Goal: Information Seeking & Learning: Compare options

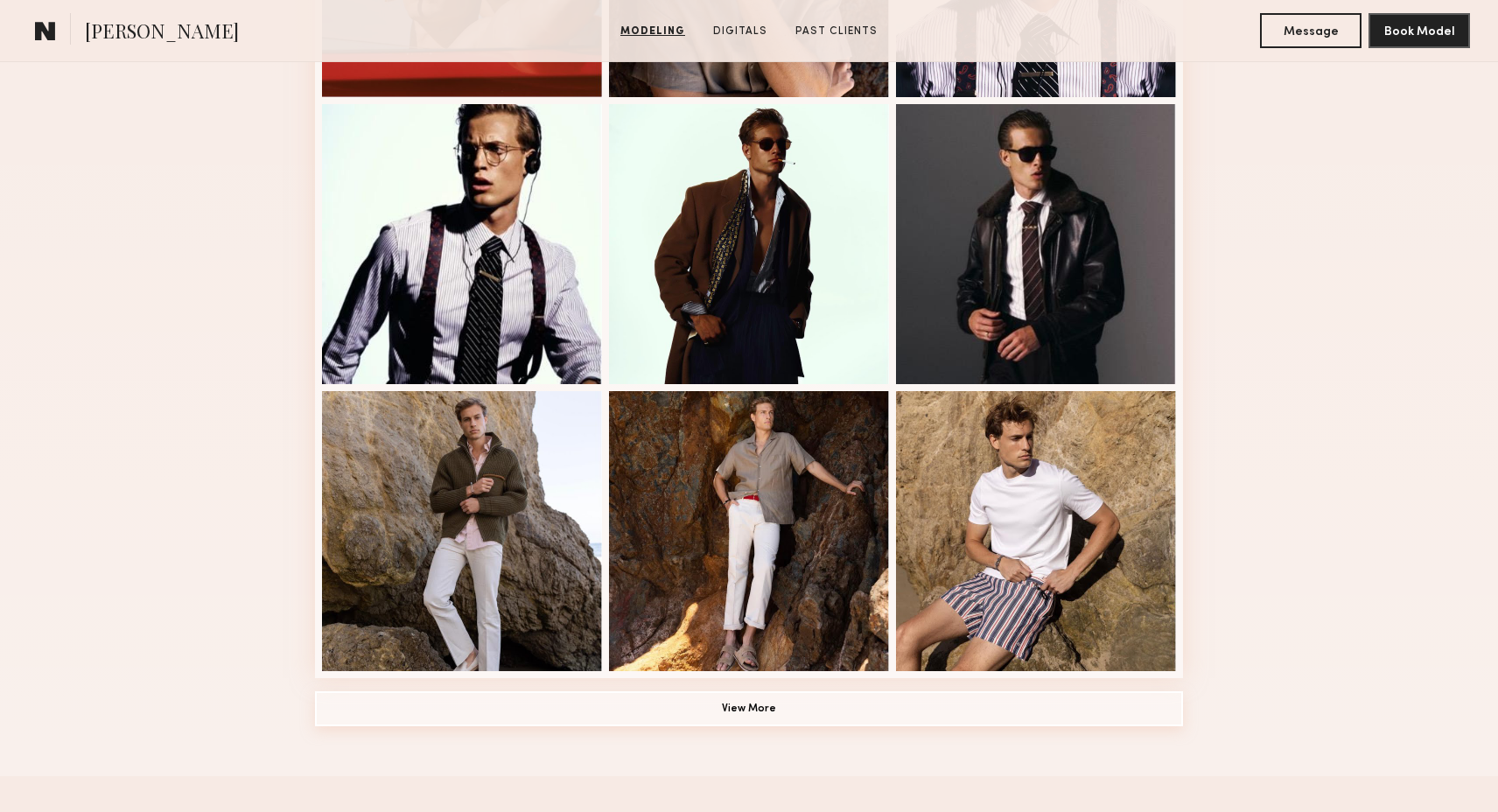
scroll to position [1114, 0]
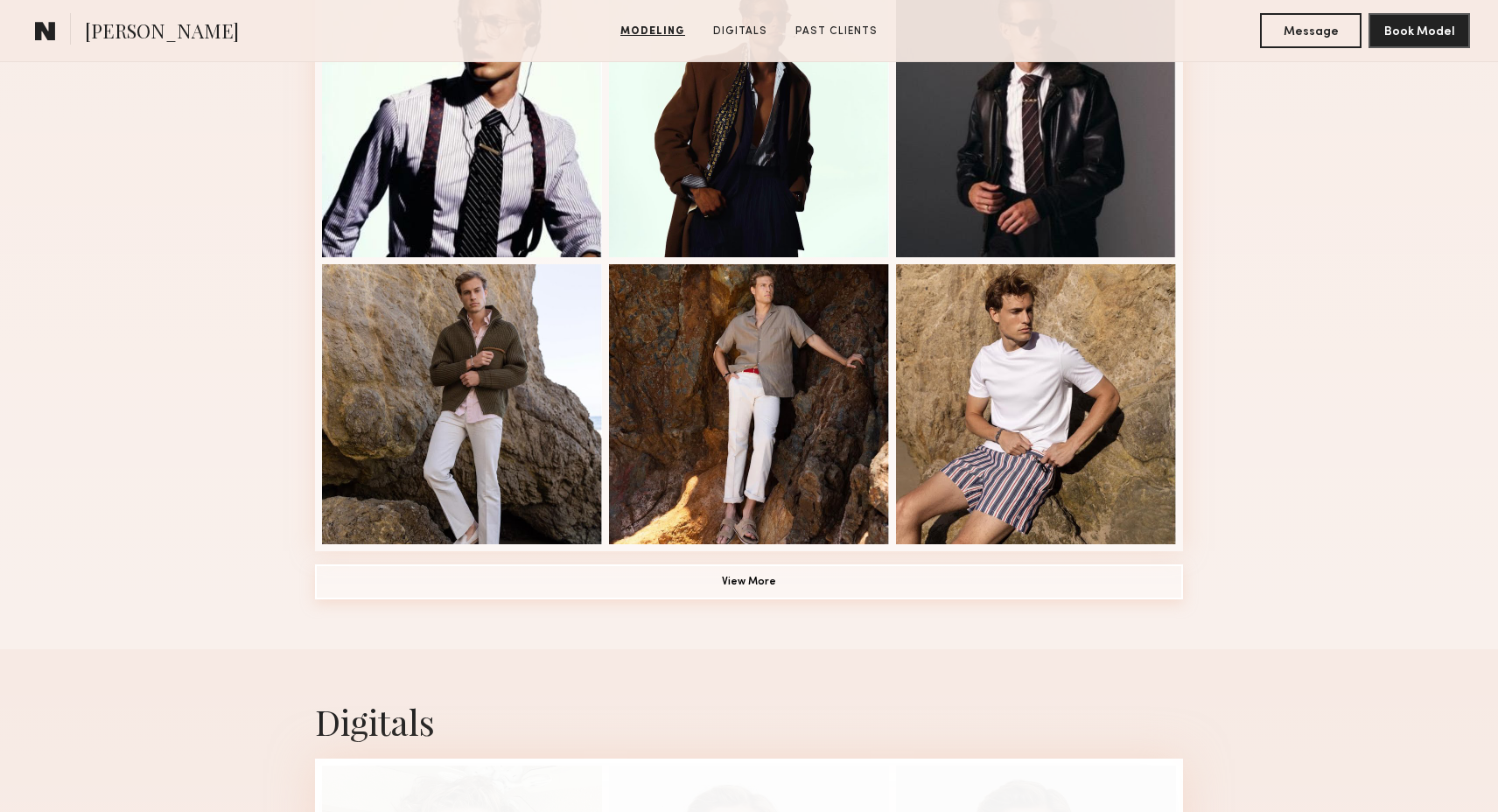
click at [873, 577] on button "View More" at bounding box center [749, 581] width 868 height 35
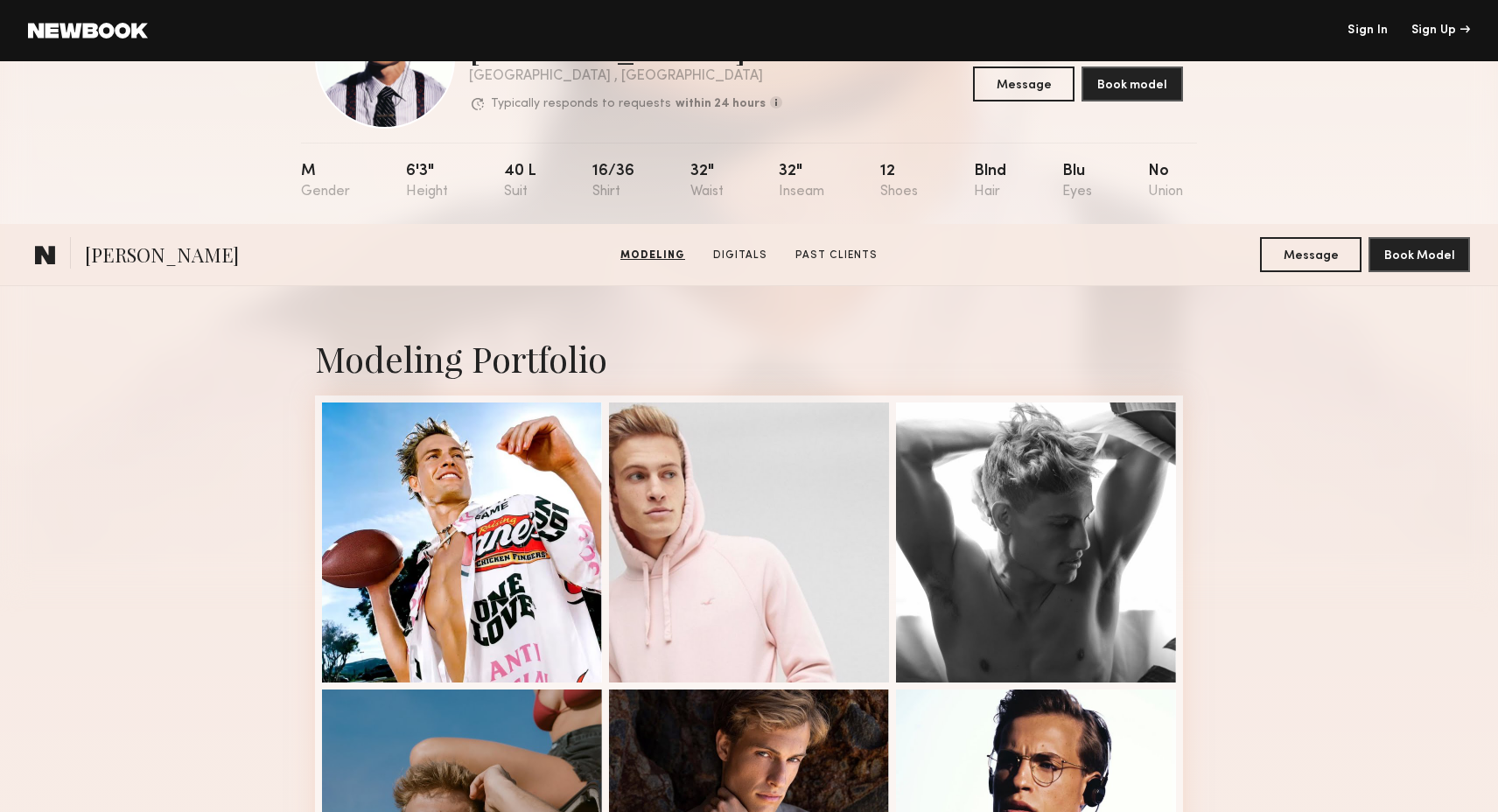
scroll to position [0, 0]
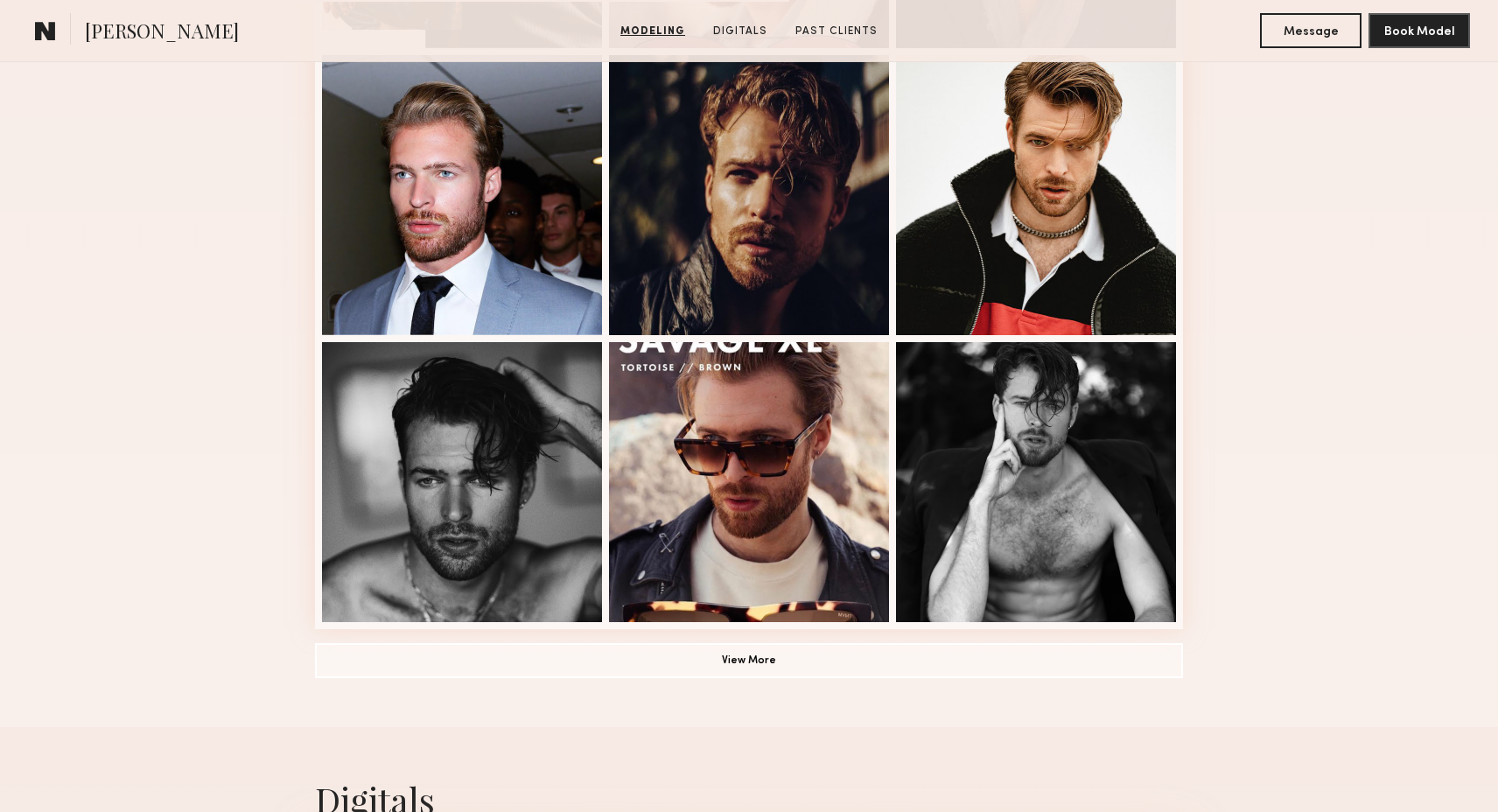
scroll to position [1036, 0]
click at [802, 654] on button "View More" at bounding box center [749, 658] width 868 height 35
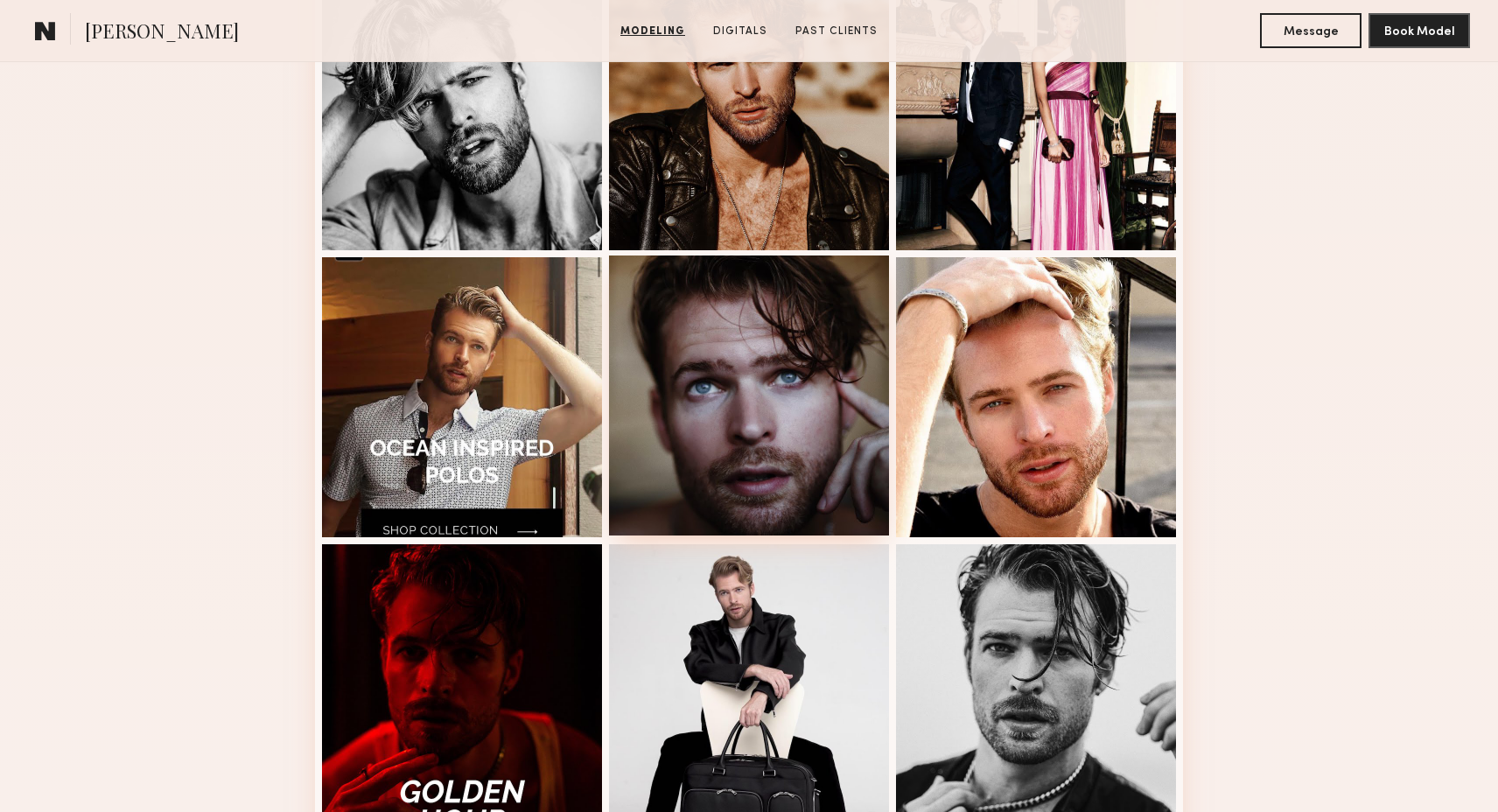
scroll to position [1930, 0]
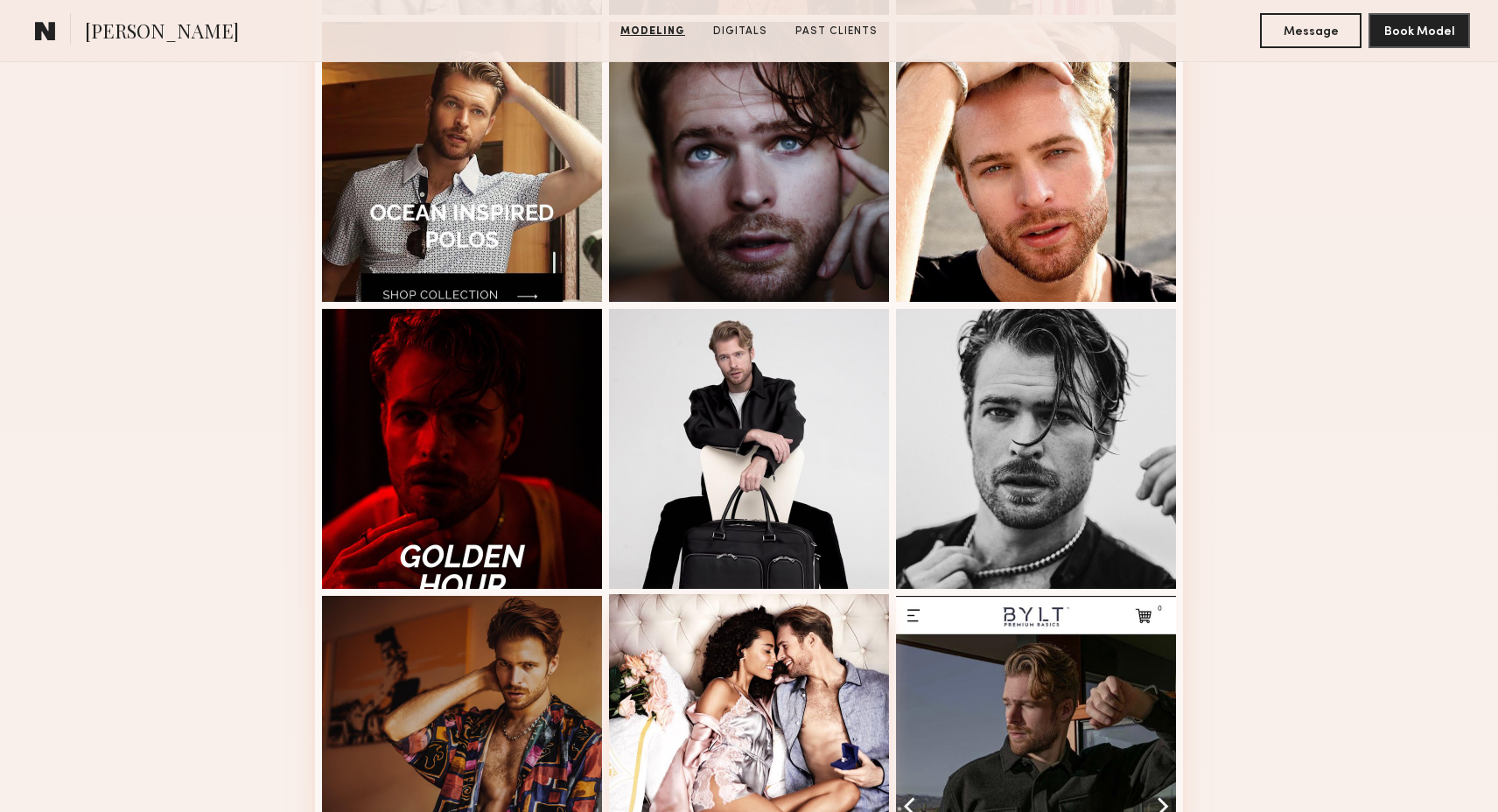
click at [746, 713] on div at bounding box center [749, 734] width 280 height 280
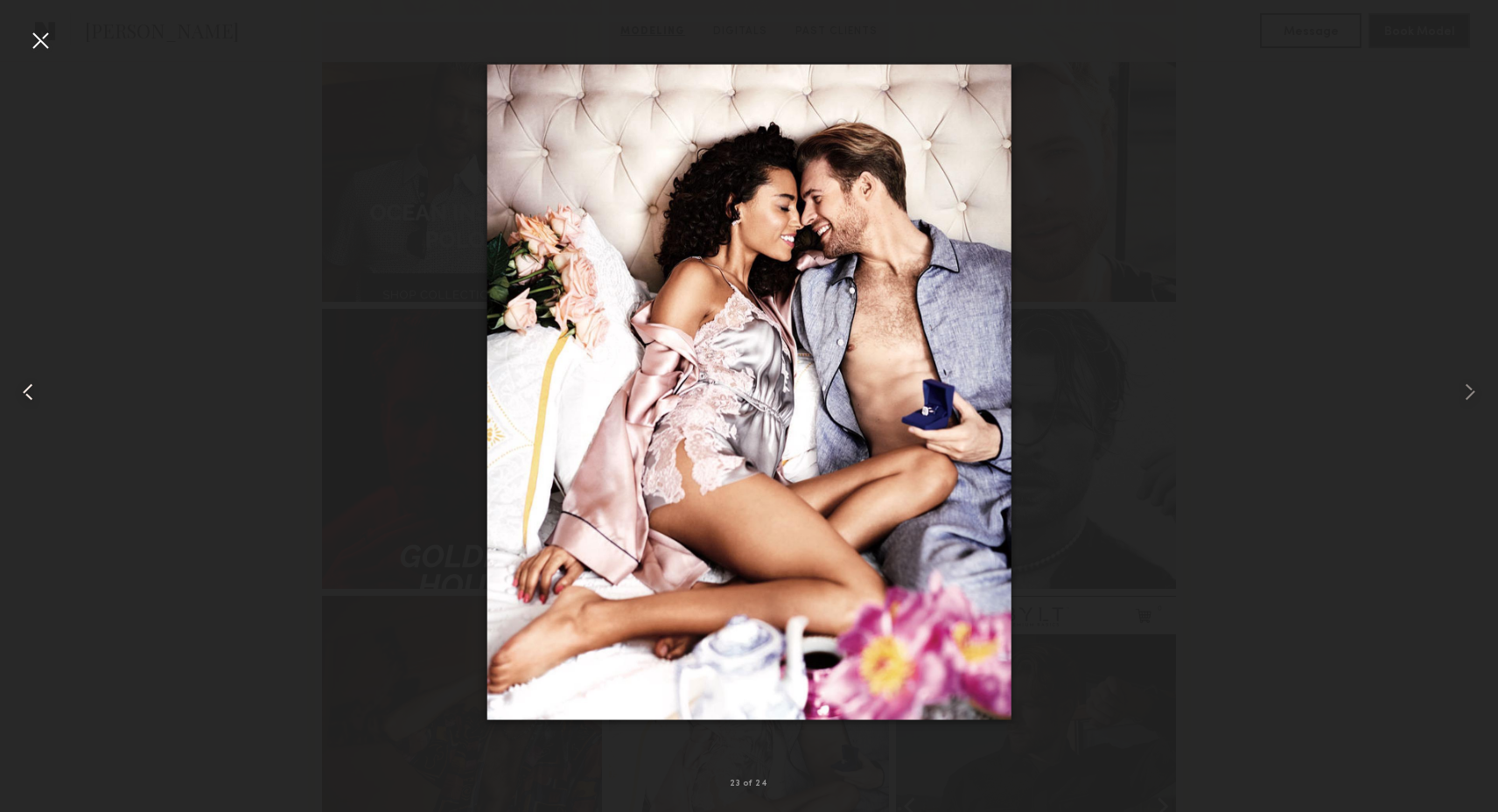
click at [25, 30] on div at bounding box center [29, 392] width 59 height 728
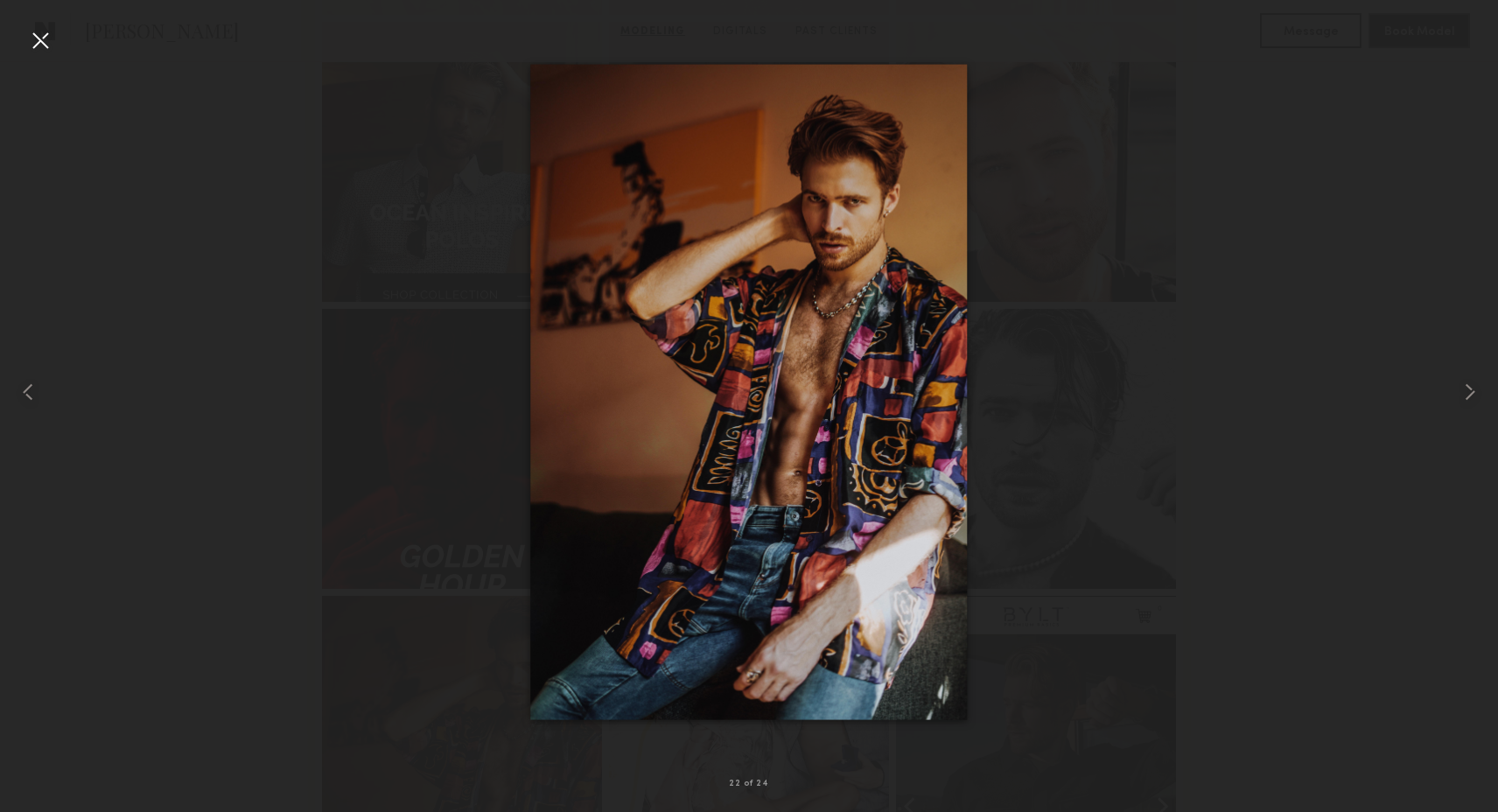
click at [389, 472] on div at bounding box center [749, 392] width 1498 height 728
click at [225, 559] on div at bounding box center [749, 392] width 1498 height 728
click at [42, 43] on div at bounding box center [41, 41] width 28 height 28
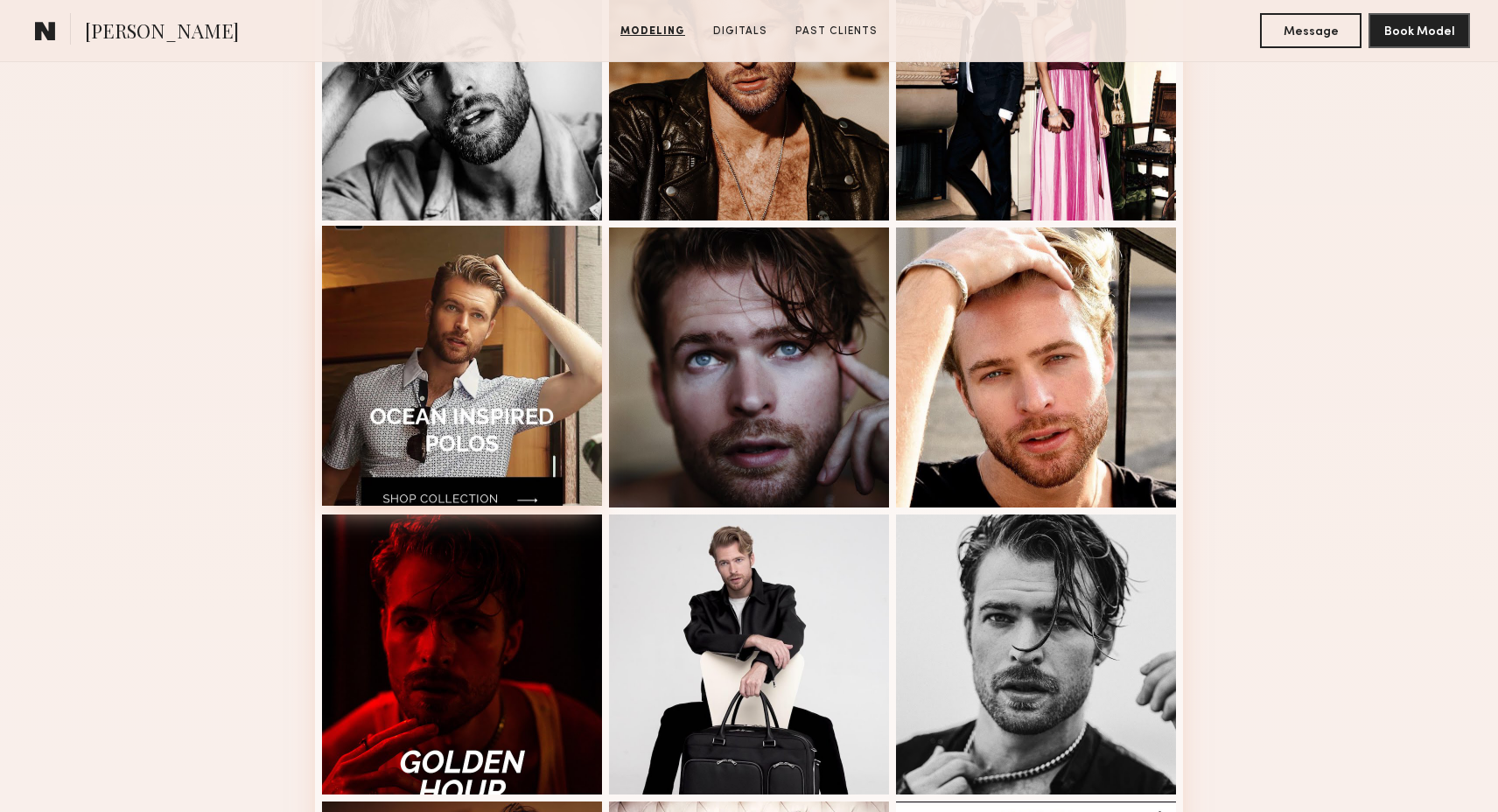
scroll to position [1705, 0]
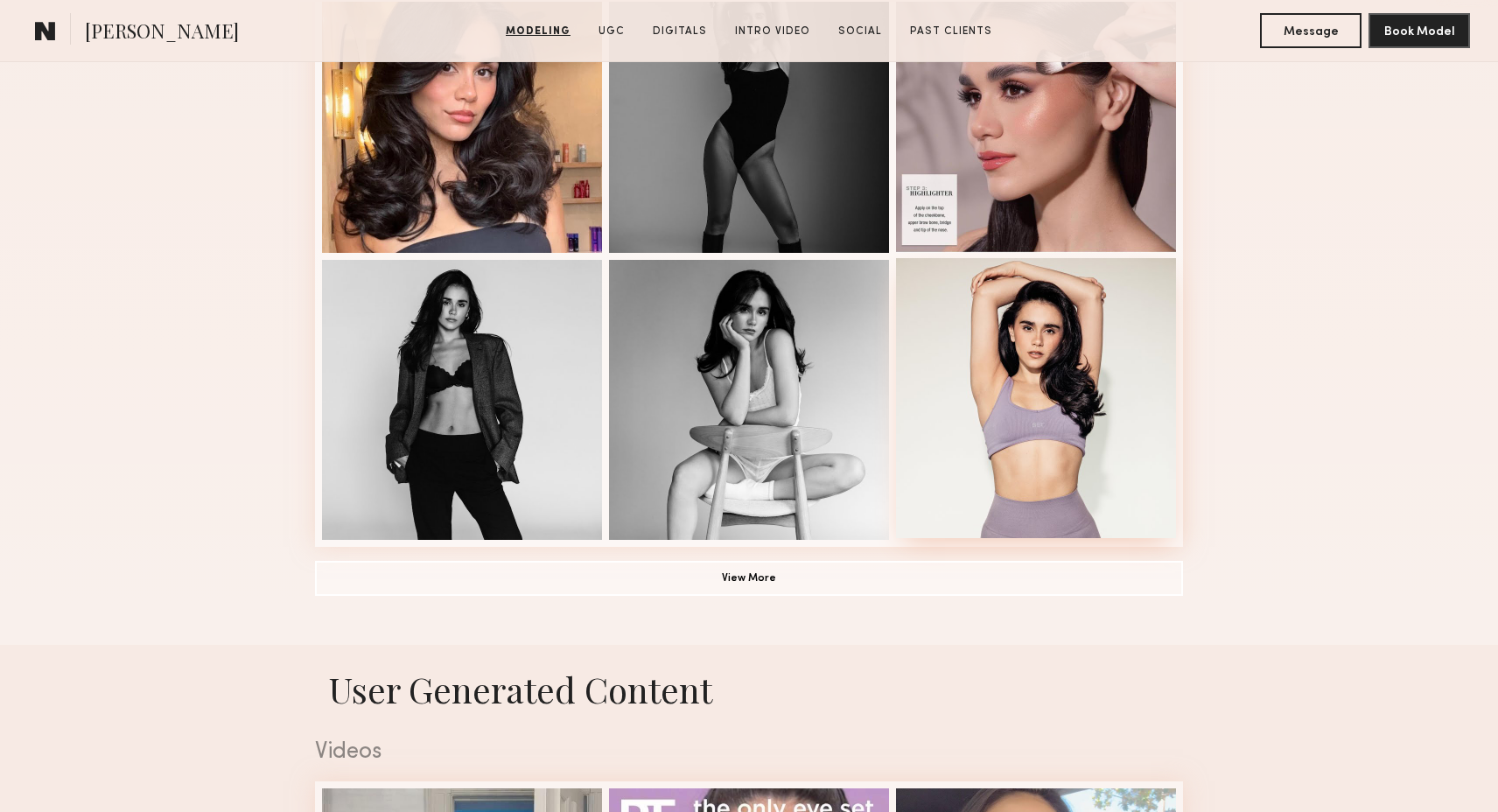
scroll to position [1117, 0]
click at [770, 572] on button "View More" at bounding box center [749, 578] width 868 height 35
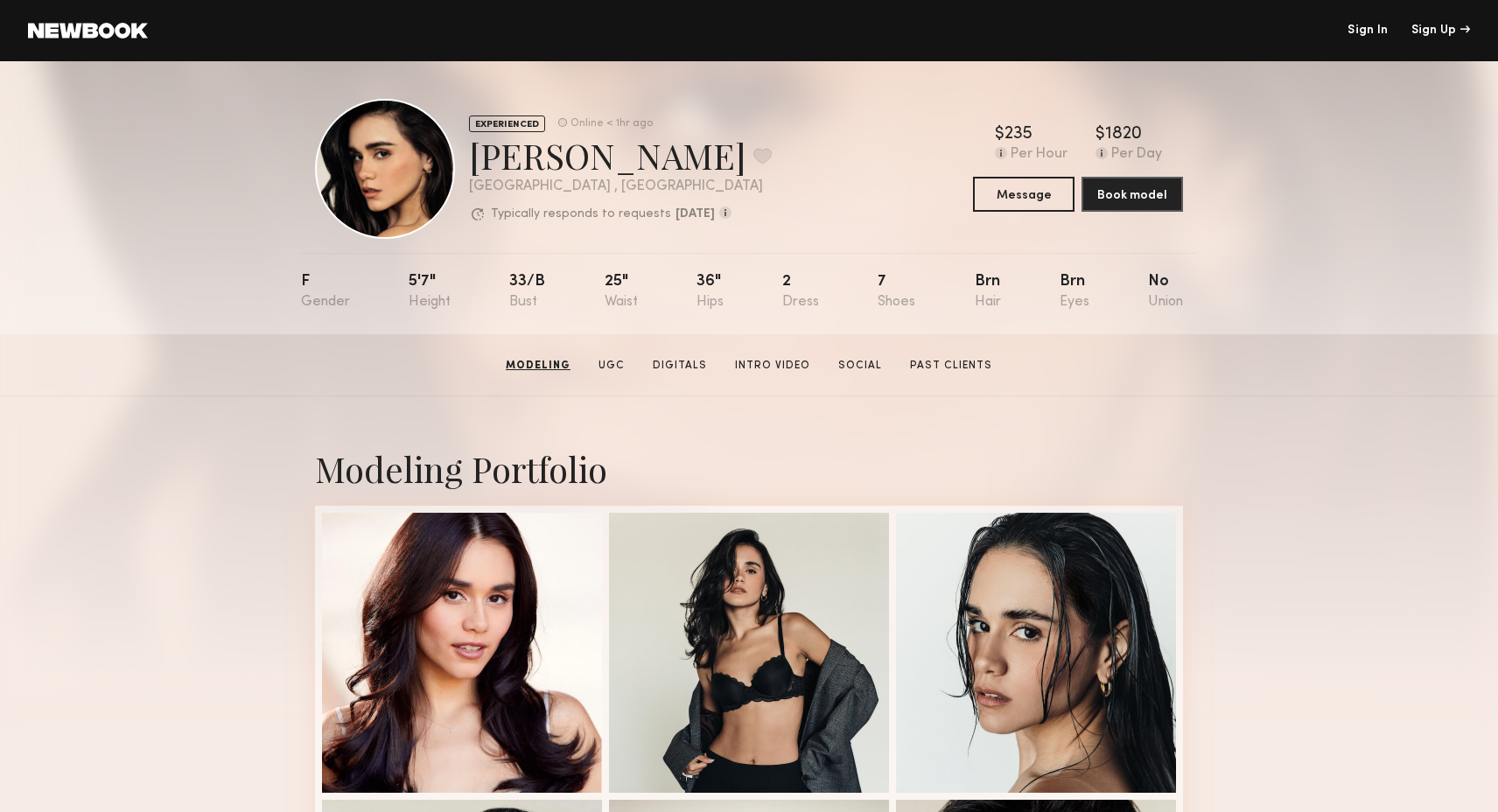
scroll to position [3, 0]
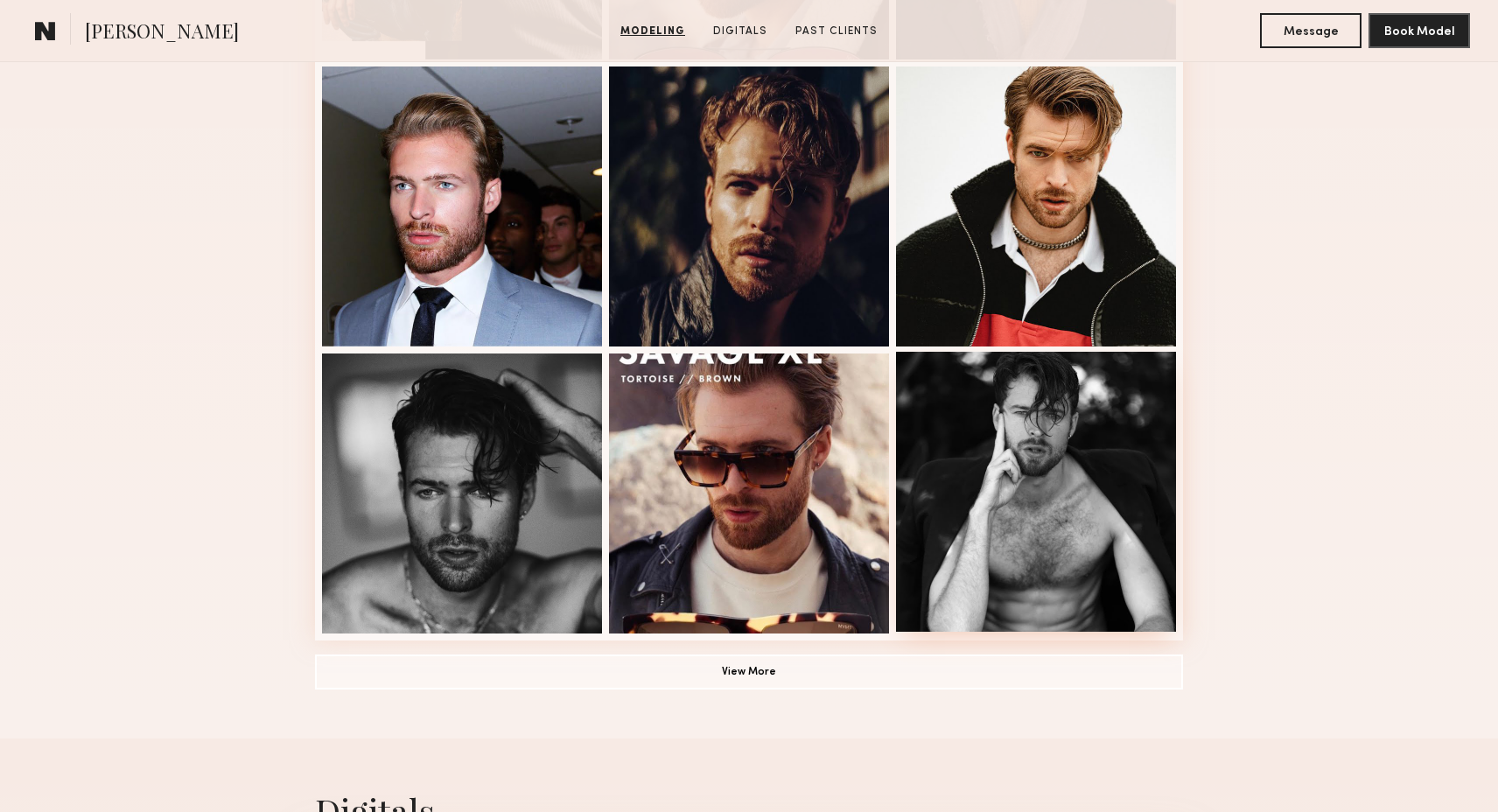
scroll to position [1029, 0]
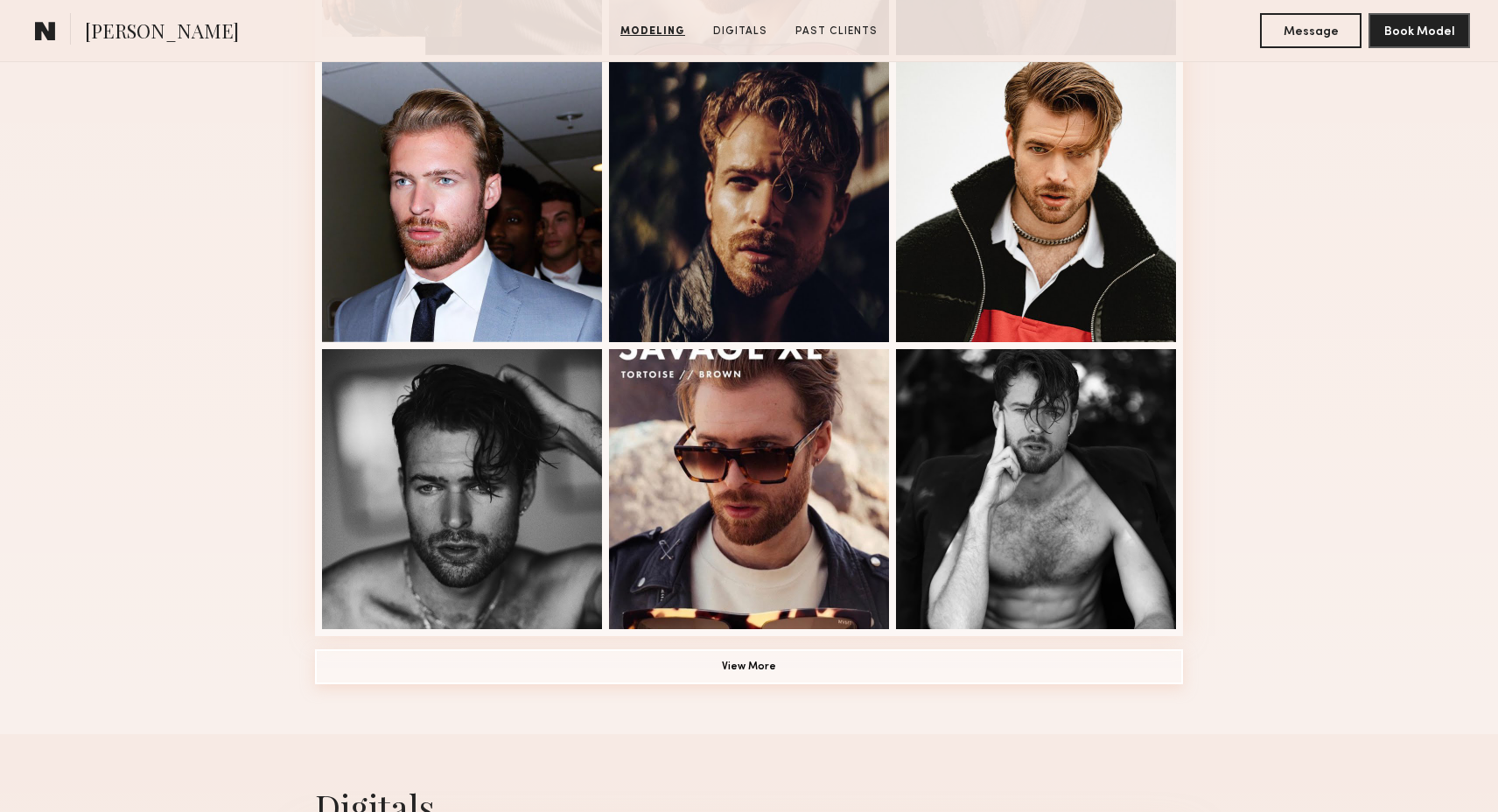
click at [794, 668] on button "View More" at bounding box center [749, 666] width 868 height 35
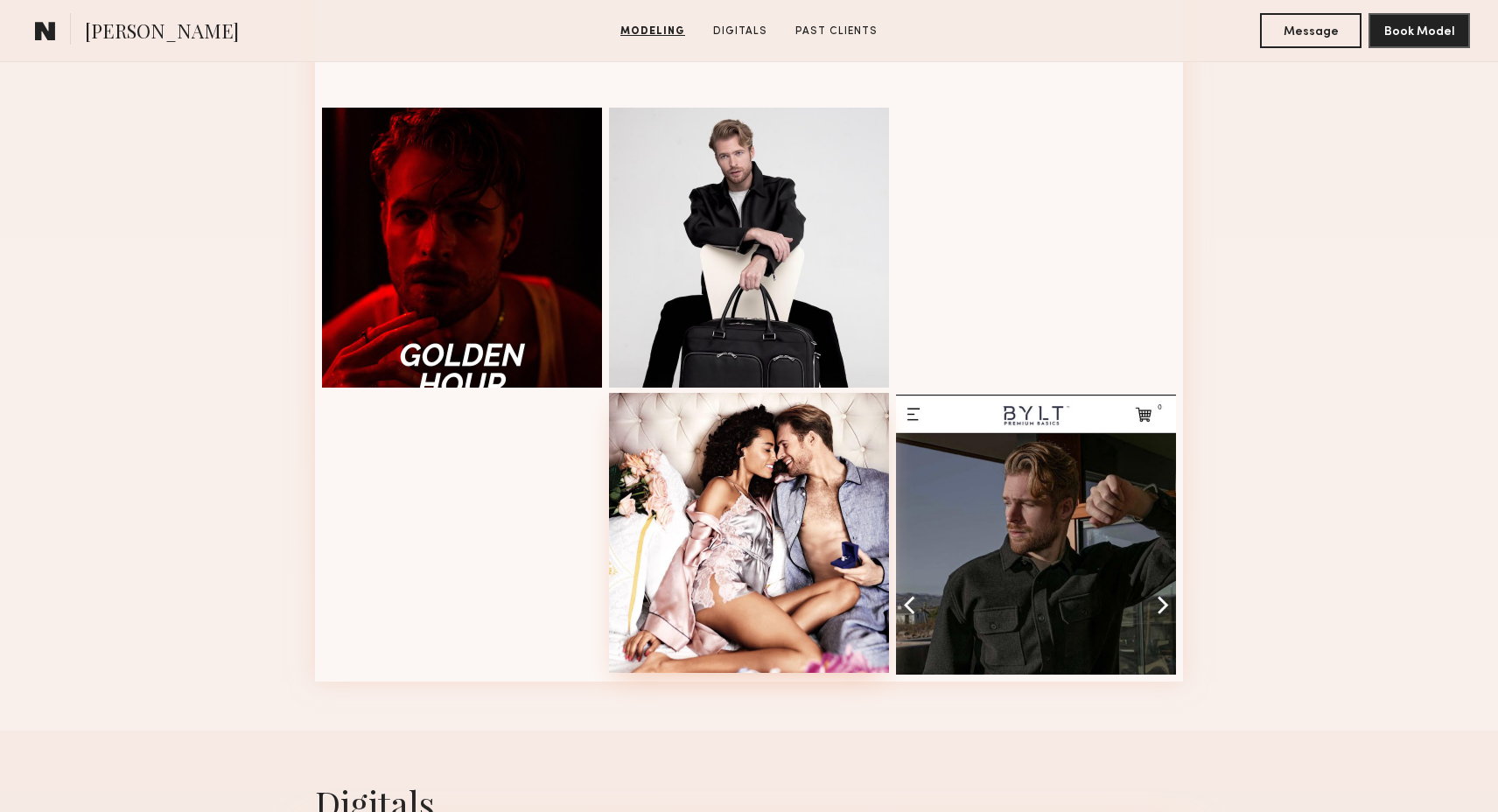
scroll to position [2131, 0]
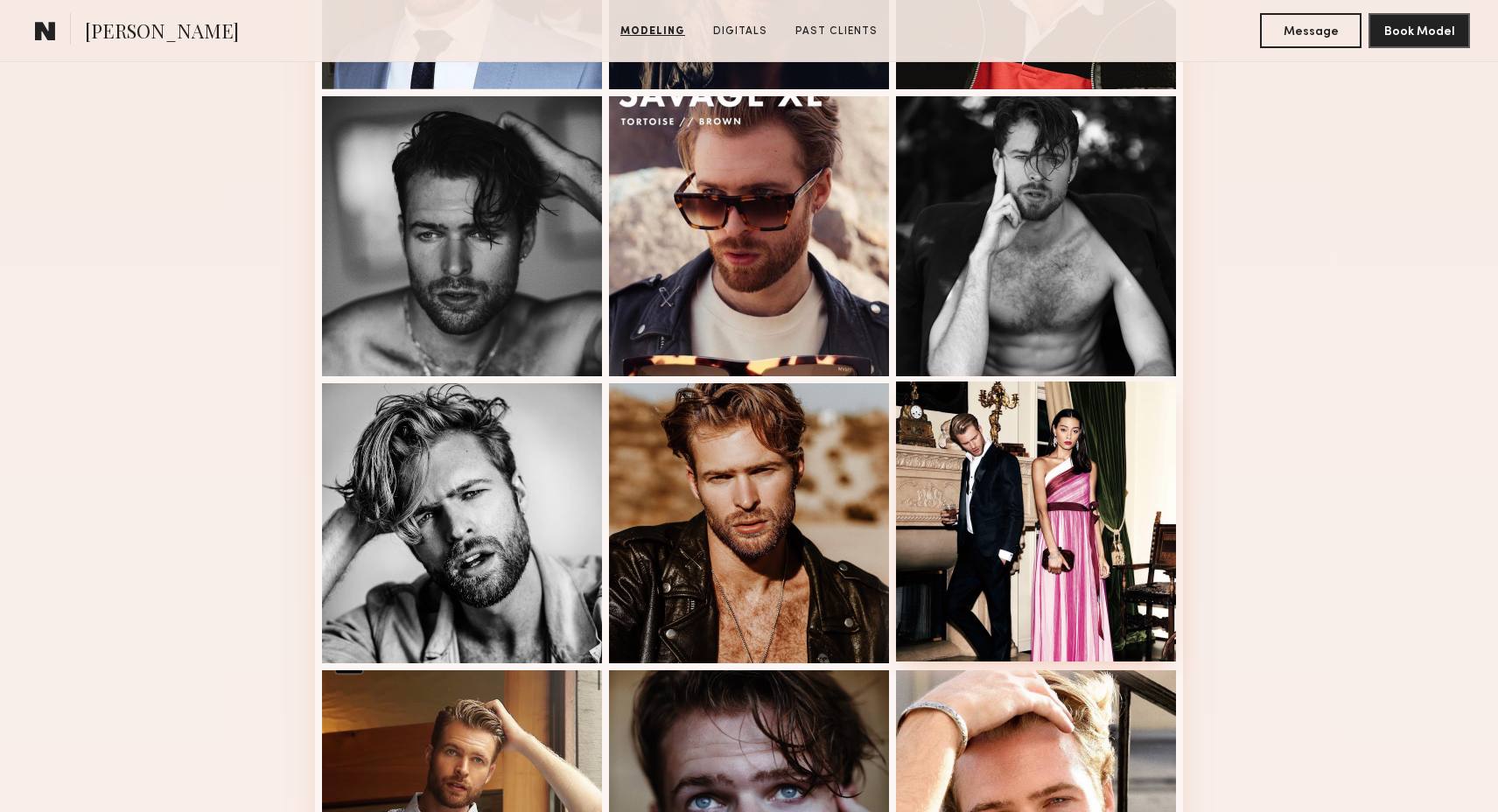
click at [1050, 505] on div at bounding box center [1036, 521] width 280 height 280
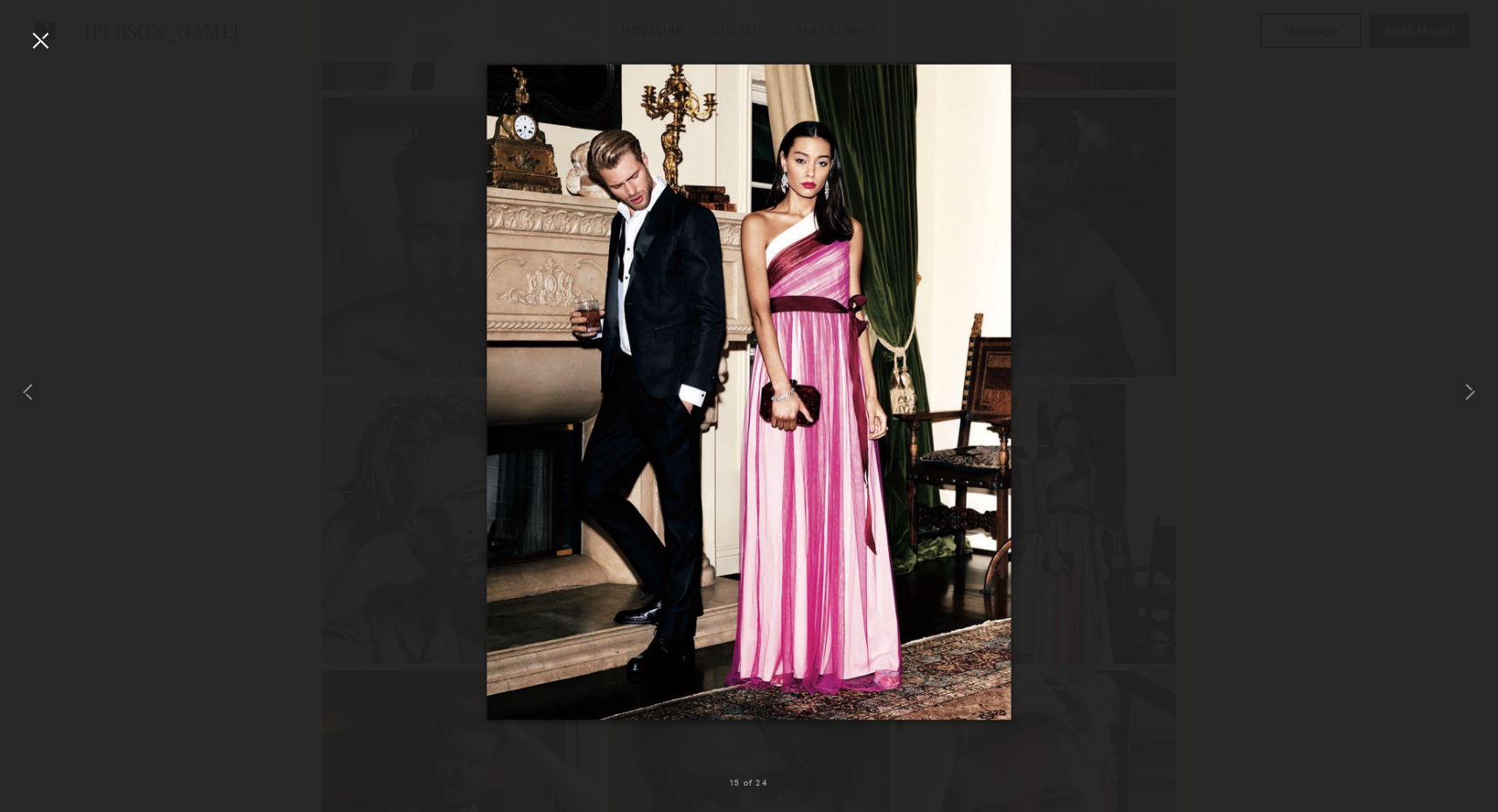
click at [43, 41] on div at bounding box center [41, 41] width 28 height 28
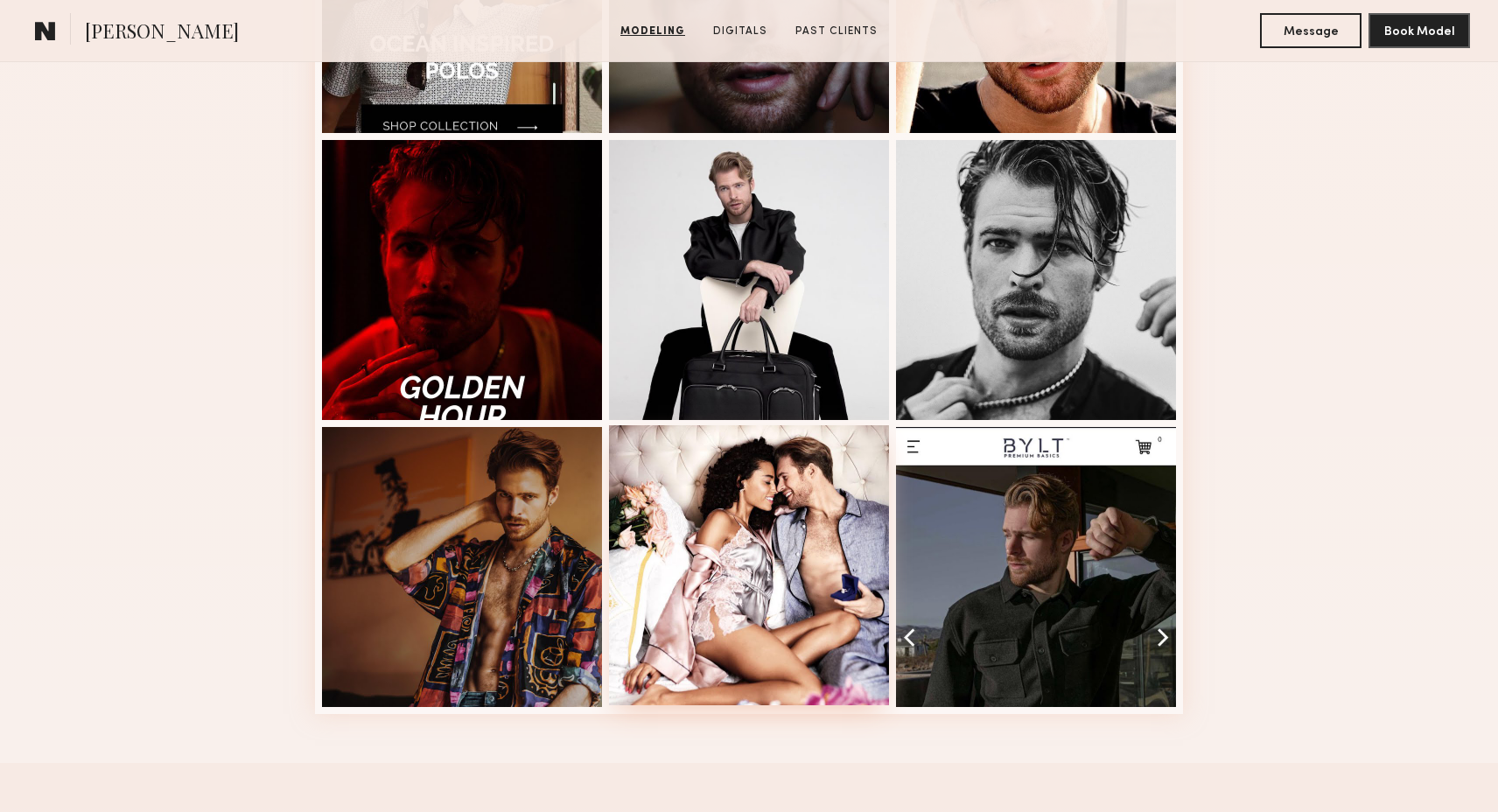
scroll to position [2099, 0]
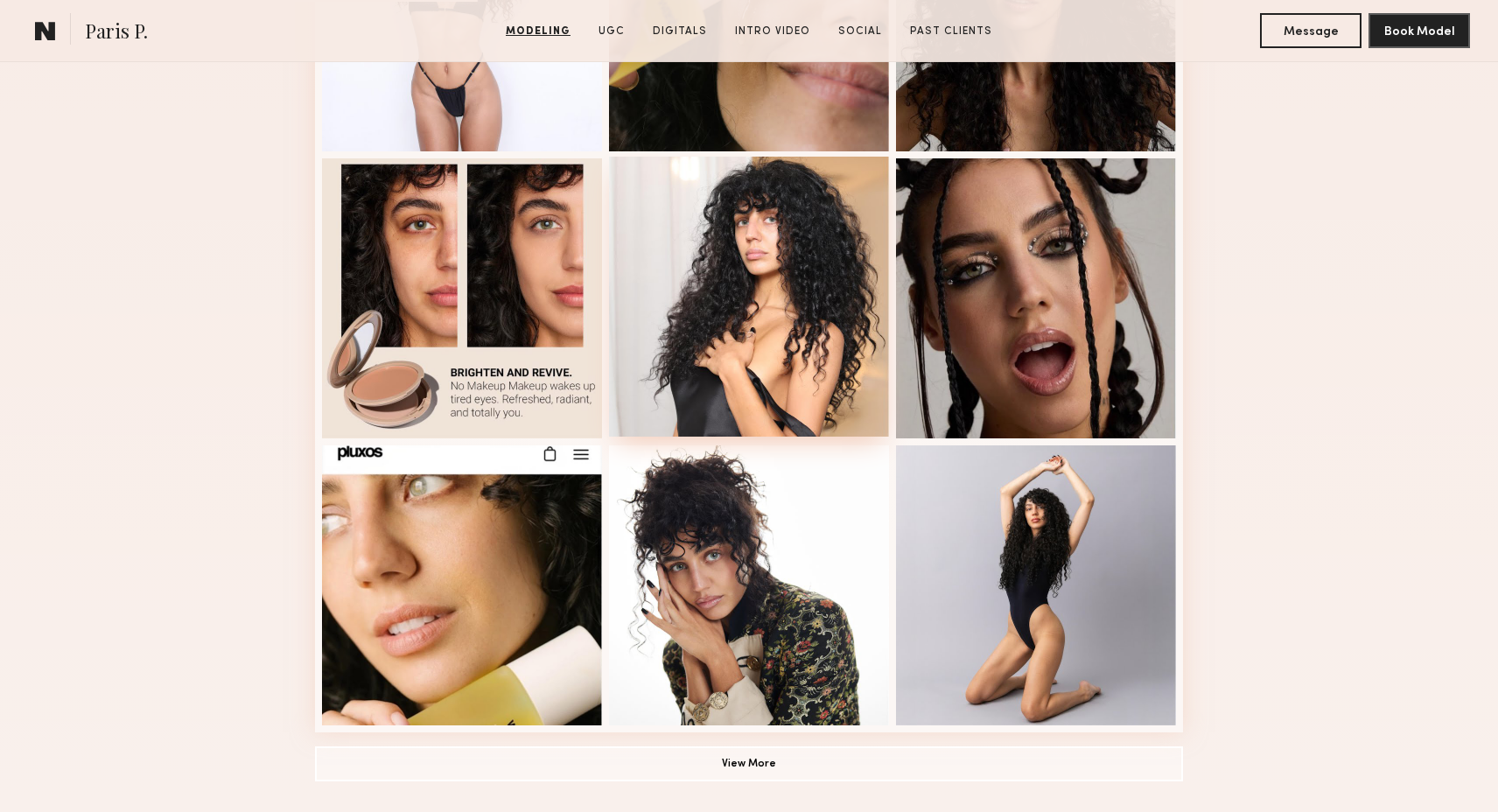
scroll to position [1218, 0]
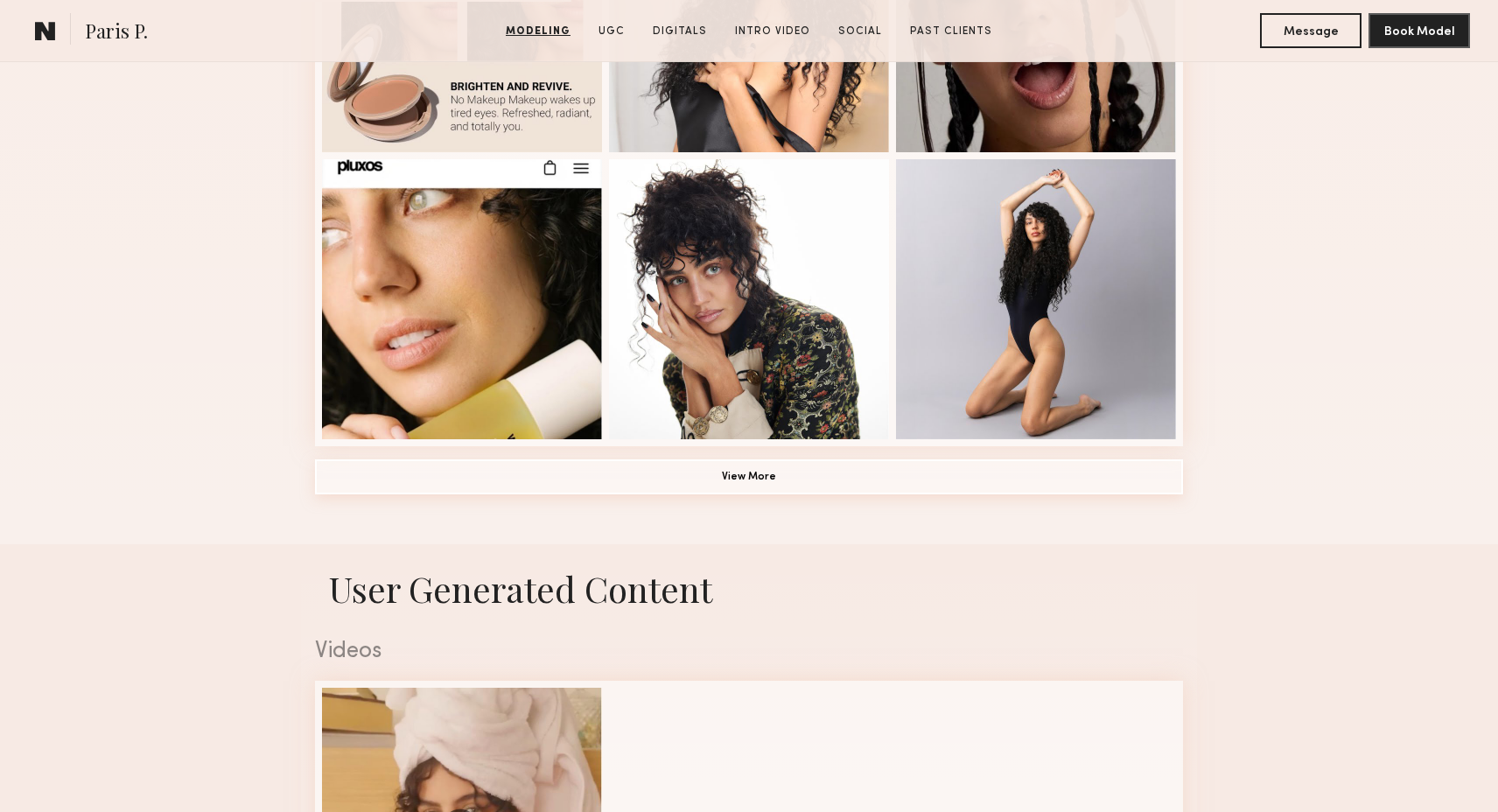
click at [754, 464] on button "View More" at bounding box center [749, 476] width 868 height 35
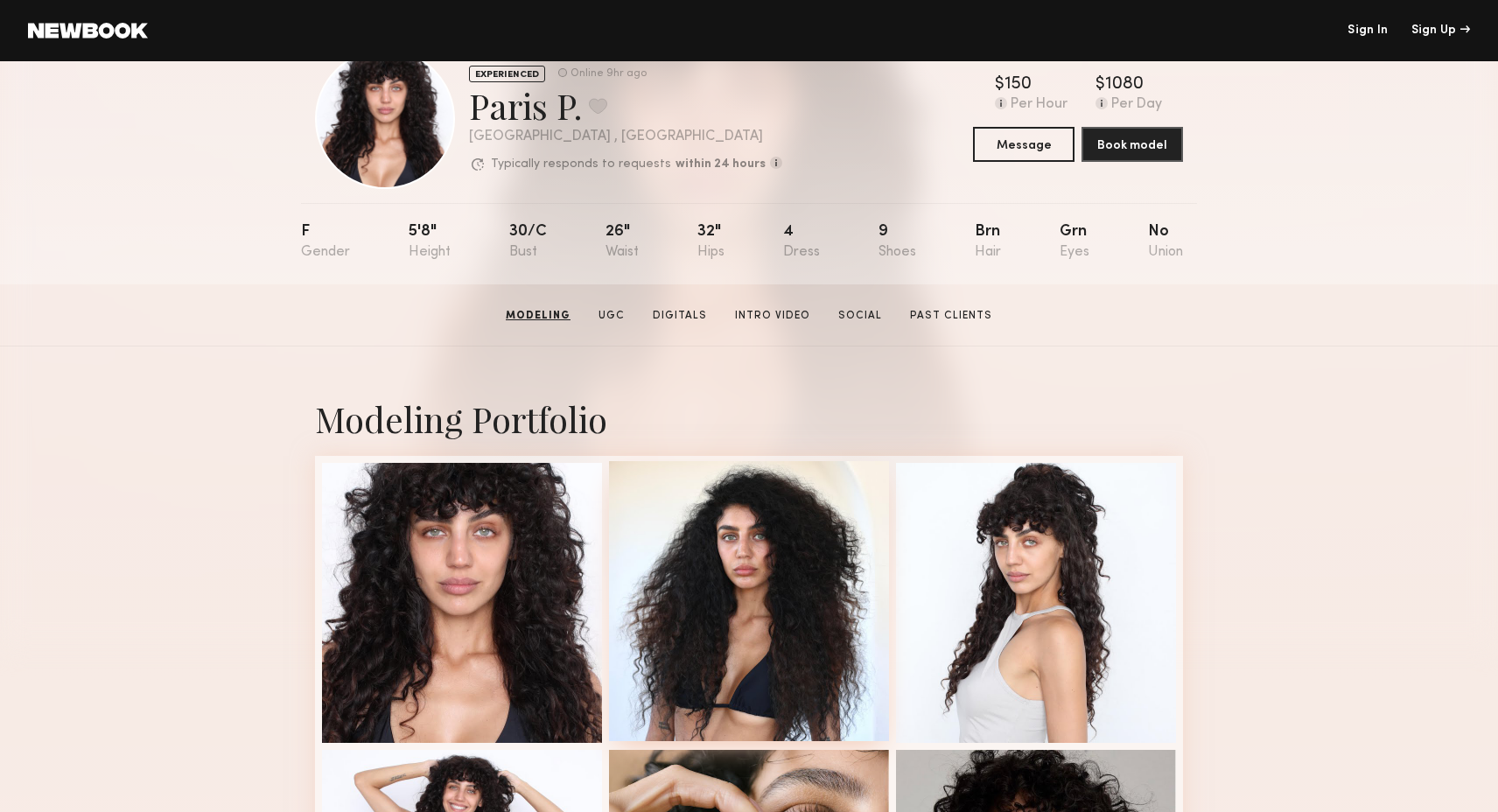
scroll to position [30, 0]
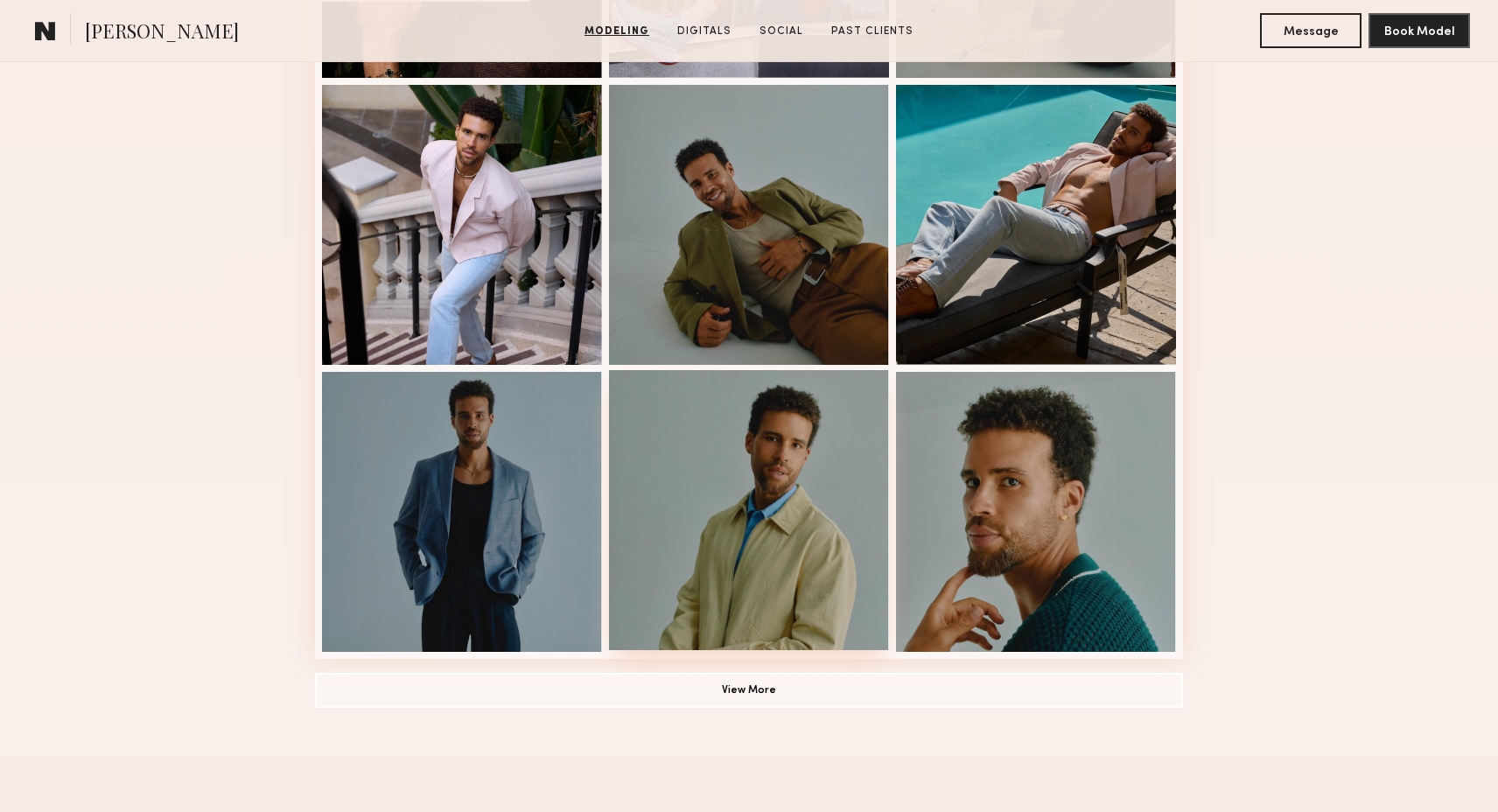
scroll to position [1024, 0]
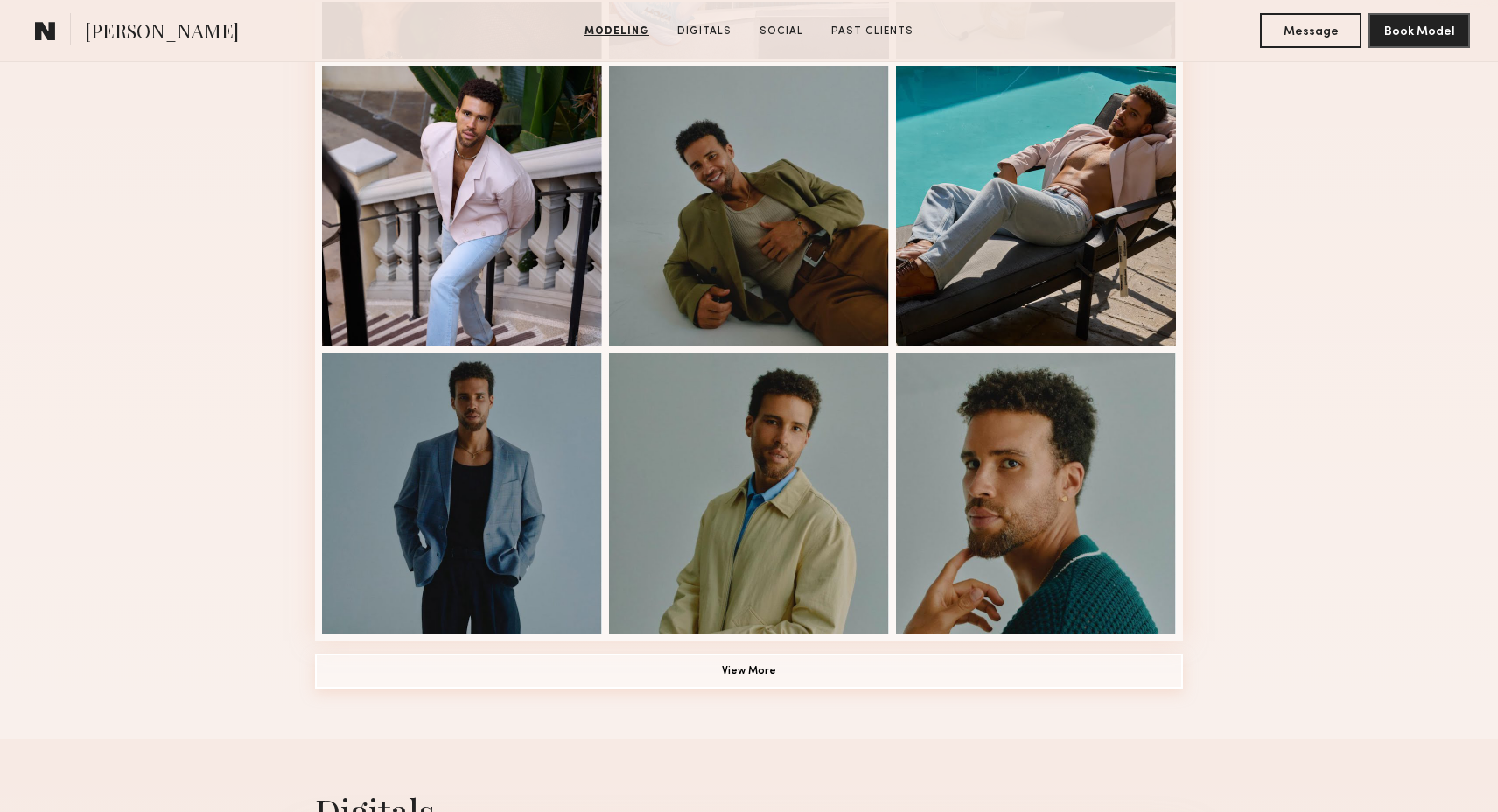
click at [731, 676] on button "View More" at bounding box center [749, 671] width 868 height 35
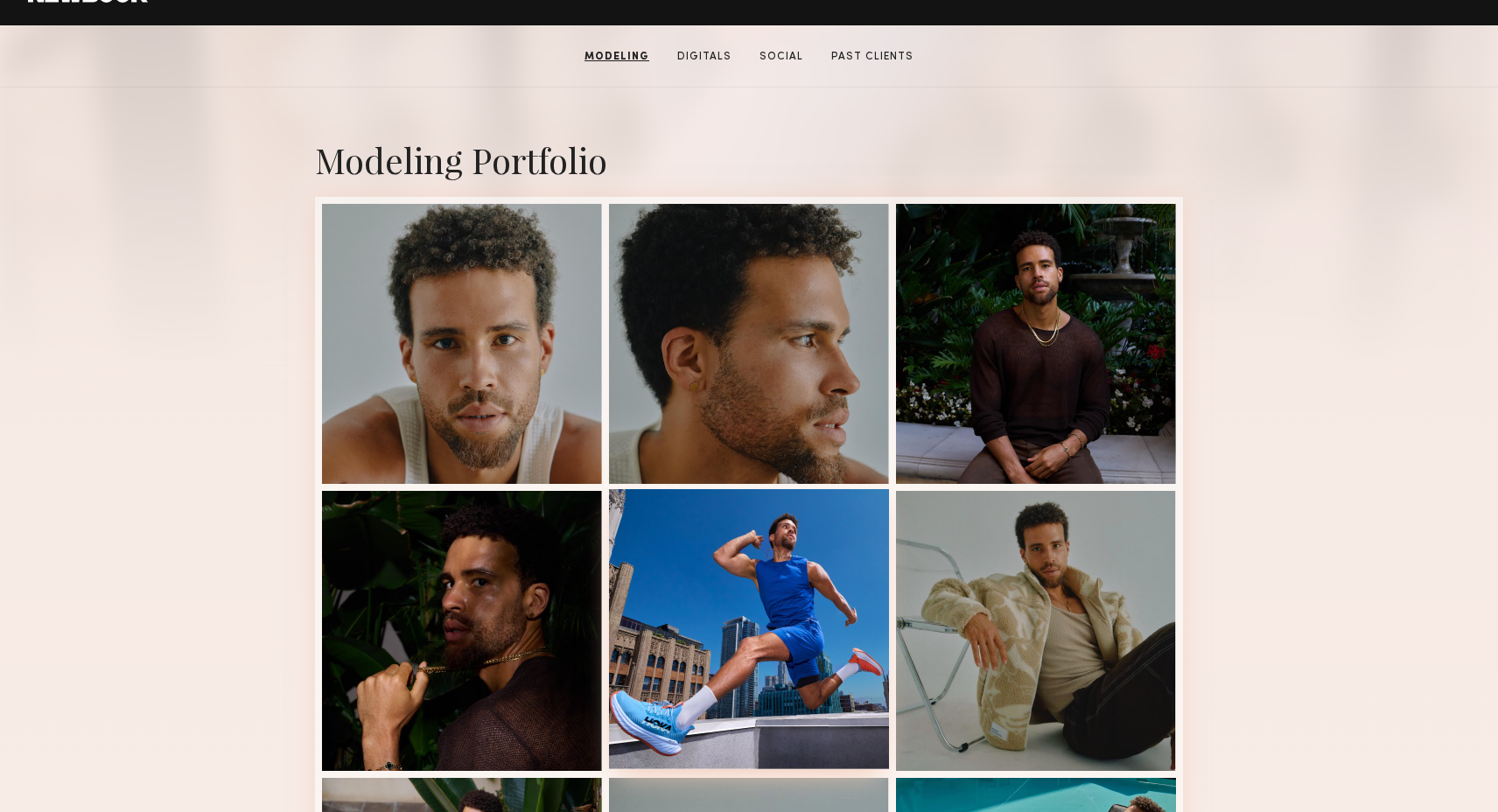
scroll to position [310, 0]
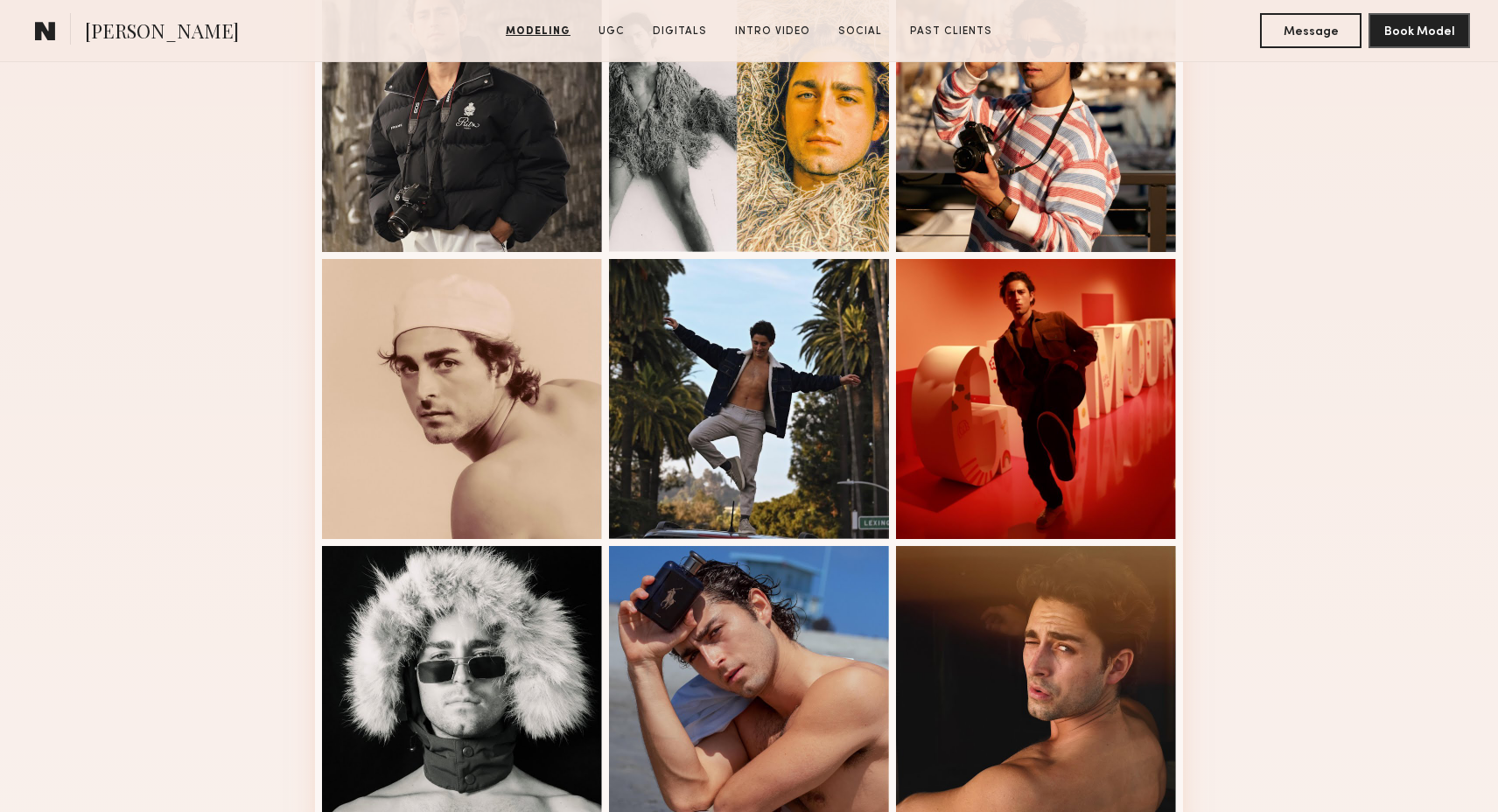
scroll to position [316, 0]
